Goal: Task Accomplishment & Management: Manage account settings

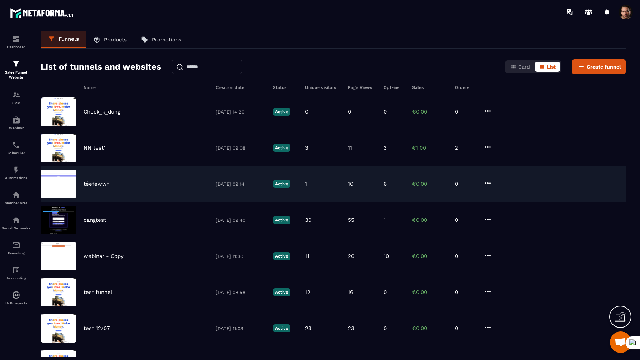
click at [94, 184] on p "téefewwf" at bounding box center [96, 184] width 25 height 6
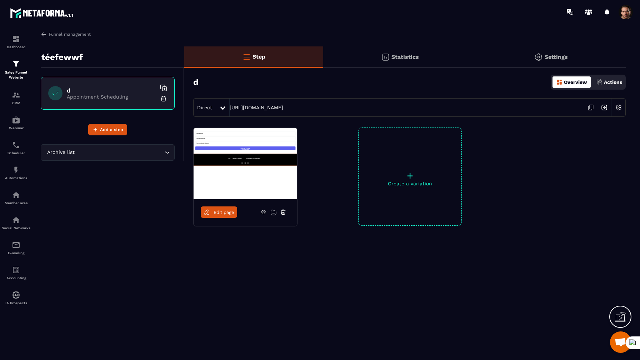
click at [620, 14] on span at bounding box center [625, 12] width 14 height 14
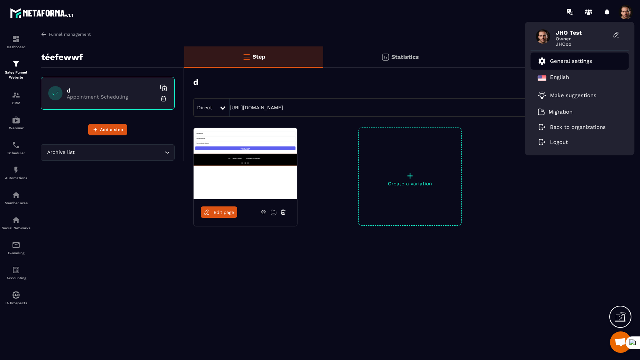
click at [582, 63] on p "General settings" at bounding box center [571, 61] width 42 height 6
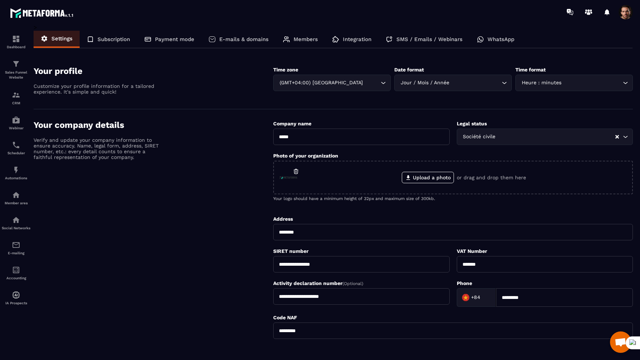
click at [358, 45] on div "Integration" at bounding box center [352, 39] width 54 height 17
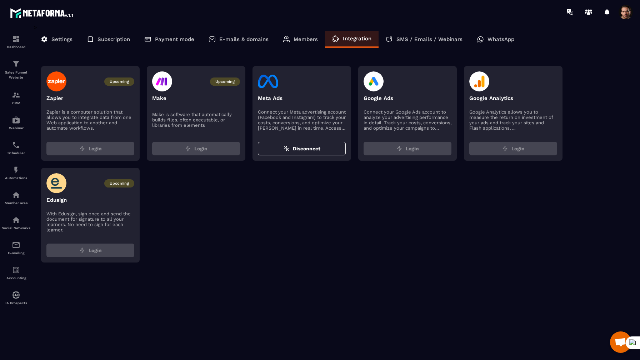
click at [129, 36] on p "Subscription" at bounding box center [113, 39] width 32 height 6
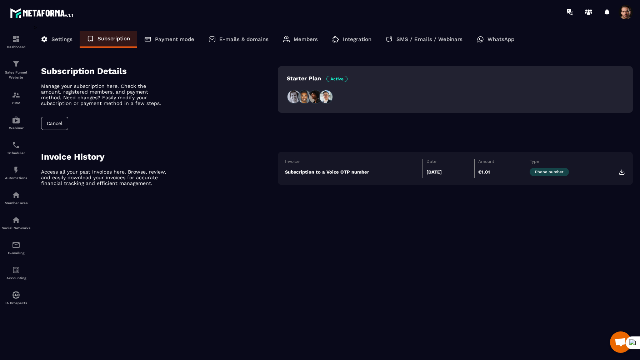
click at [74, 37] on div "Settings" at bounding box center [57, 39] width 46 height 17
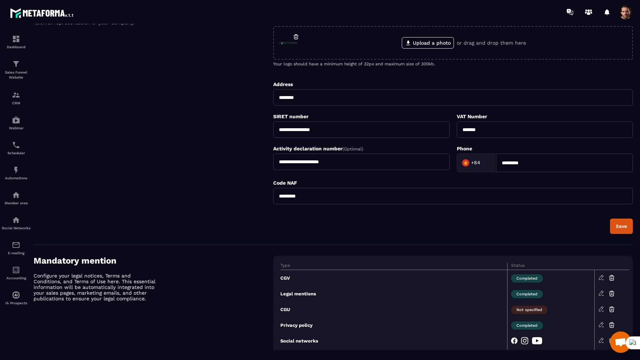
scroll to position [167, 0]
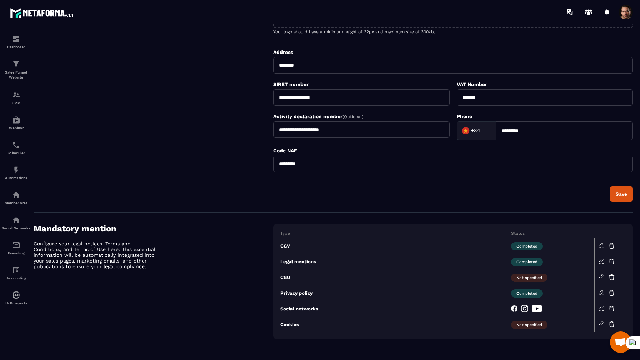
click at [600, 306] on icon at bounding box center [601, 308] width 6 height 6
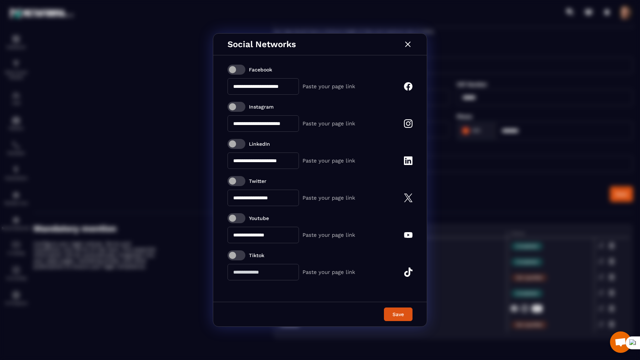
click at [236, 179] on span "Modal window" at bounding box center [236, 181] width 18 height 10
click at [241, 143] on span "Modal window" at bounding box center [236, 144] width 18 height 10
click at [396, 314] on div "Save" at bounding box center [398, 314] width 19 height 7
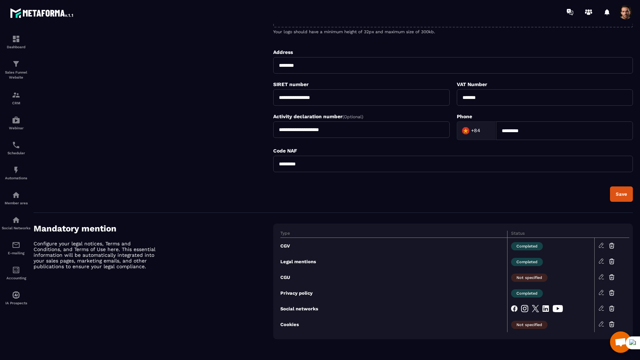
click at [601, 307] on icon at bounding box center [601, 308] width 6 height 6
